Goal: Task Accomplishment & Management: Complete application form

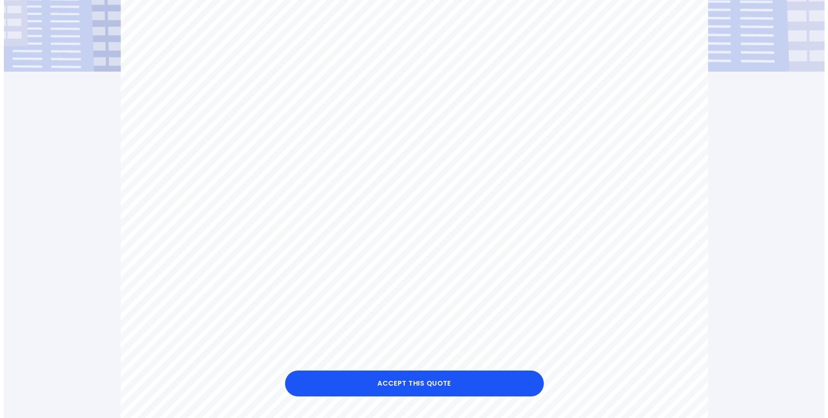
scroll to position [261, 0]
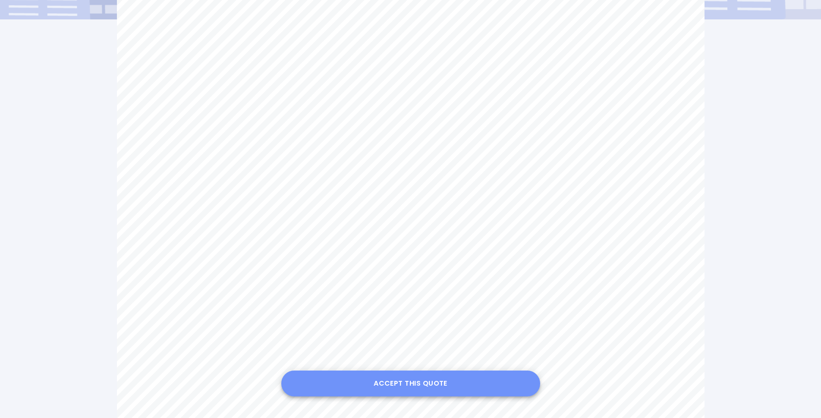
click at [433, 384] on button "Accept this Quote" at bounding box center [410, 384] width 259 height 26
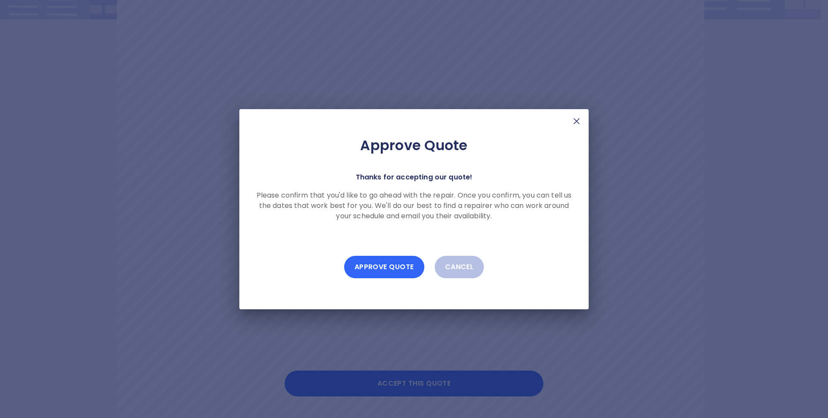
click at [382, 267] on button "Approve Quote" at bounding box center [384, 267] width 80 height 22
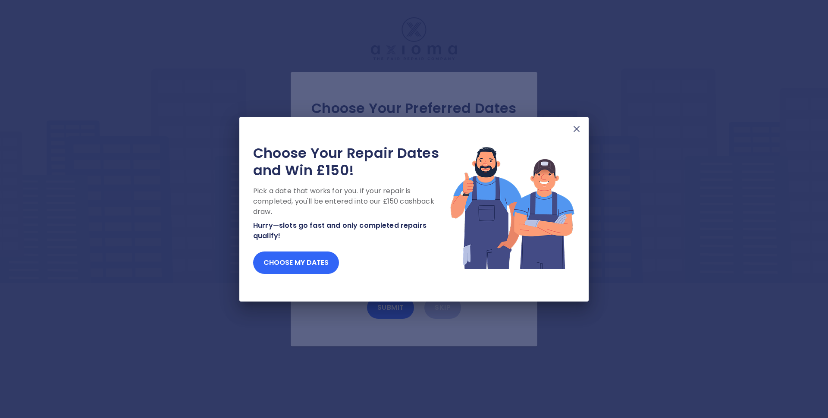
click at [308, 259] on button "Choose my dates" at bounding box center [296, 262] width 86 height 22
click at [314, 258] on button "Choose my dates" at bounding box center [296, 262] width 86 height 22
click at [577, 127] on img at bounding box center [577, 129] width 10 height 10
click at [307, 261] on button "Choose my dates" at bounding box center [296, 262] width 86 height 22
click at [316, 259] on button "Choose my dates" at bounding box center [296, 262] width 86 height 22
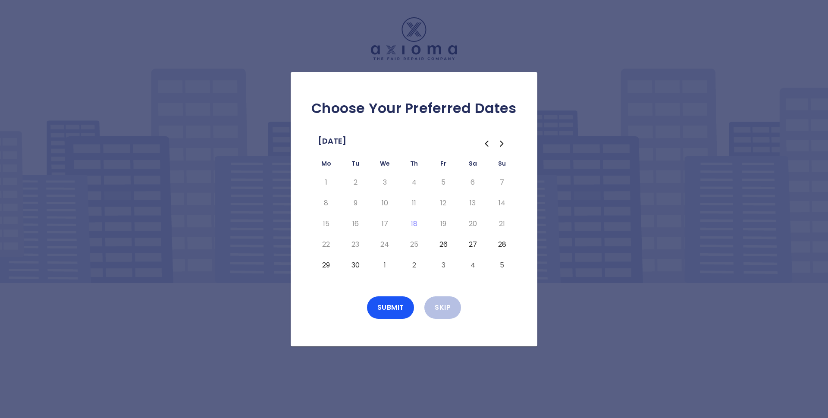
drag, startPoint x: 325, startPoint y: 252, endPoint x: 591, endPoint y: 284, distance: 268.1
click at [591, 284] on div "Choose Your Preferred Dates [DATE] Mo Tu We Th Fr Sa Su 1 2 3 4 5 6 7 8 9 10 11…" at bounding box center [414, 209] width 828 height 418
click at [442, 244] on button "26" at bounding box center [444, 245] width 16 height 14
click at [501, 242] on button "28" at bounding box center [502, 245] width 16 height 14
click at [325, 263] on button "29" at bounding box center [326, 265] width 16 height 14
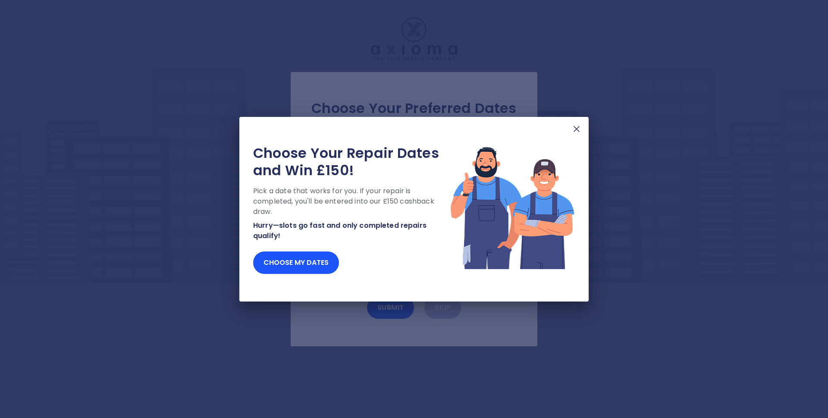
click at [577, 131] on img at bounding box center [577, 129] width 10 height 10
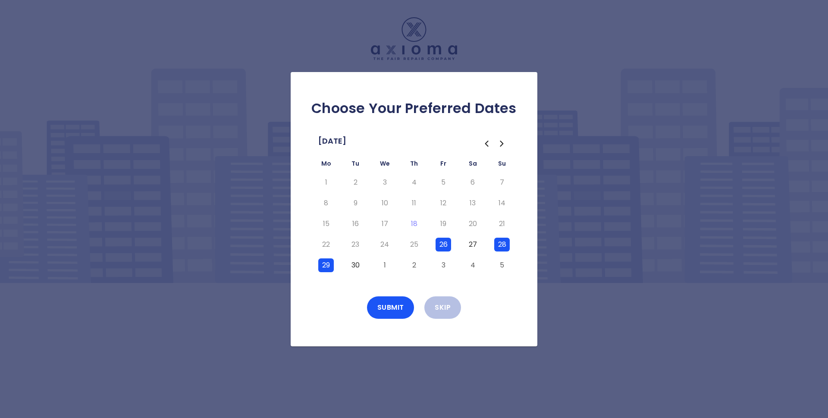
click at [505, 138] on icon "Go to the Next Month" at bounding box center [502, 143] width 10 height 10
click at [323, 200] on button "6" at bounding box center [326, 203] width 16 height 14
click at [352, 202] on button "7" at bounding box center [356, 203] width 16 height 14
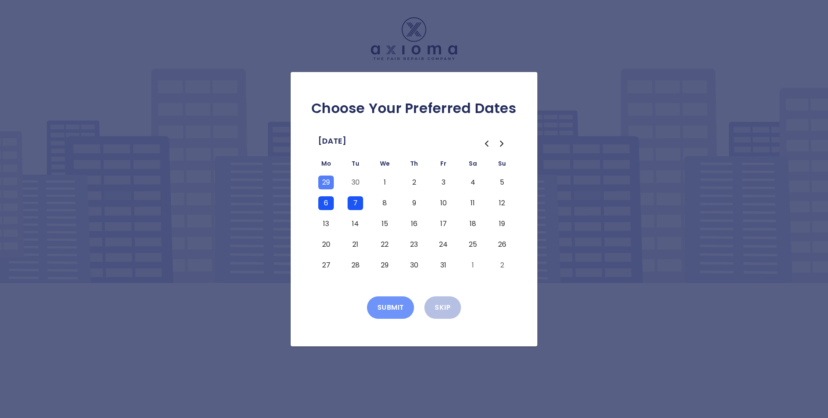
click at [389, 308] on button "Submit" at bounding box center [390, 307] width 47 height 22
